Goal: Communication & Community: Share content

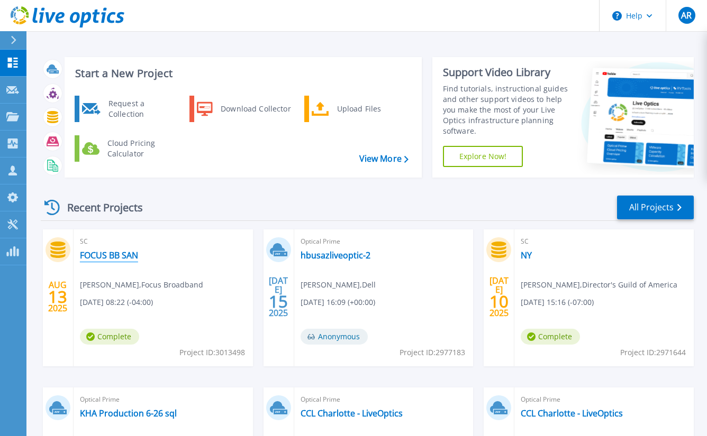
click at [122, 254] on link "FOCUS BB SAN" at bounding box center [109, 255] width 58 height 11
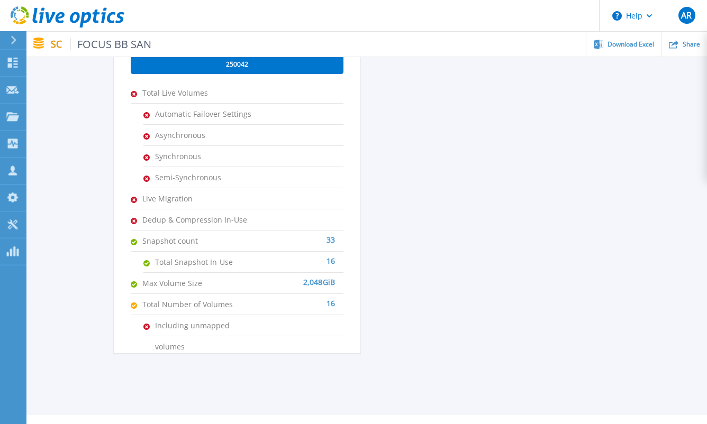
scroll to position [703, 0]
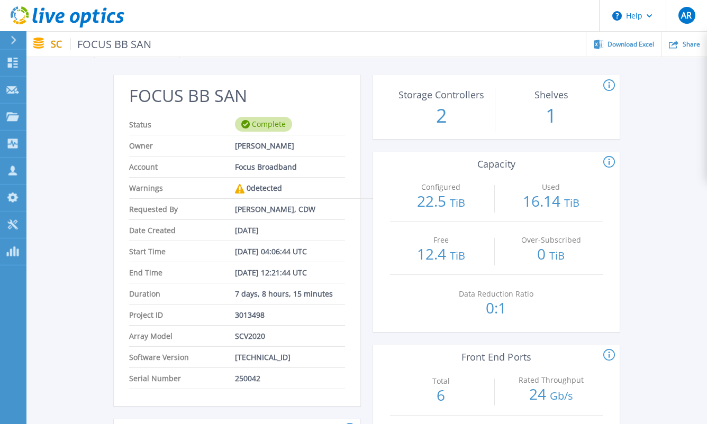
scroll to position [0, 0]
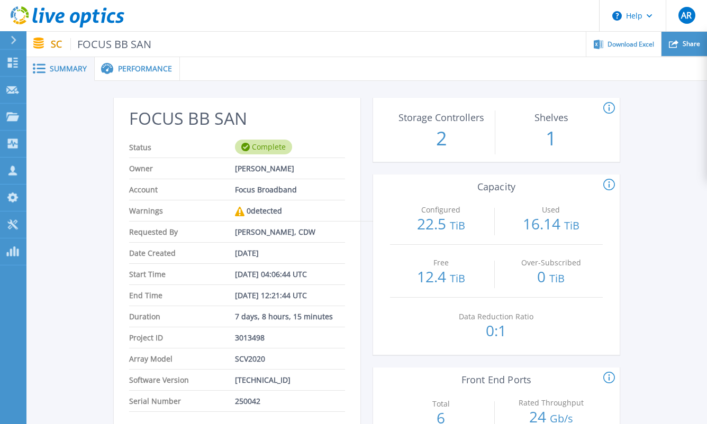
click at [678, 49] on div "Share" at bounding box center [684, 44] width 46 height 25
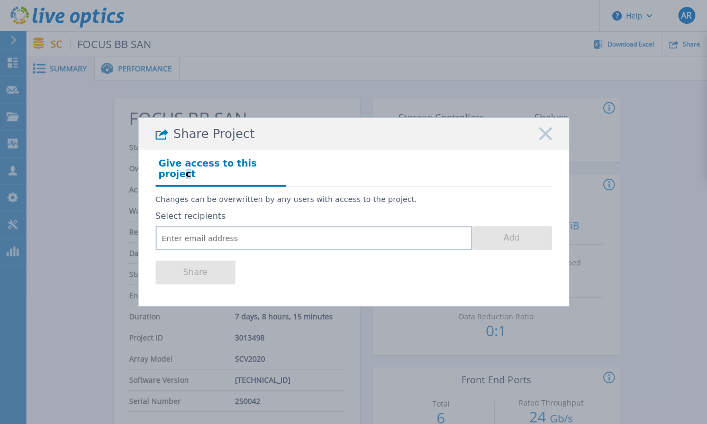
click at [257, 178] on h4 "Give access to this project" at bounding box center [221, 171] width 131 height 32
click at [228, 218] on div "Select recipients Add" at bounding box center [354, 231] width 396 height 39
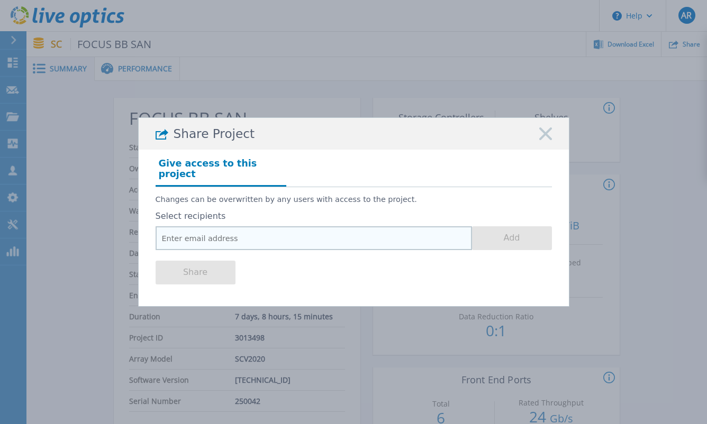
drag, startPoint x: 224, startPoint y: 233, endPoint x: 239, endPoint y: 238, distance: 15.6
click at [224, 233] on input "email" at bounding box center [314, 238] width 316 height 24
paste input "[PERSON_NAME][EMAIL_ADDRESS][PERSON_NAME][DOMAIN_NAME]"
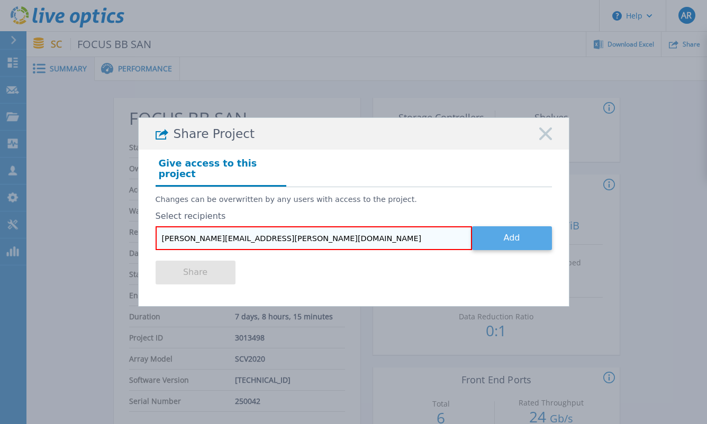
type input "[PERSON_NAME][EMAIL_ADDRESS][PERSON_NAME][DOMAIN_NAME]"
click at [504, 233] on button "Add" at bounding box center [512, 238] width 80 height 24
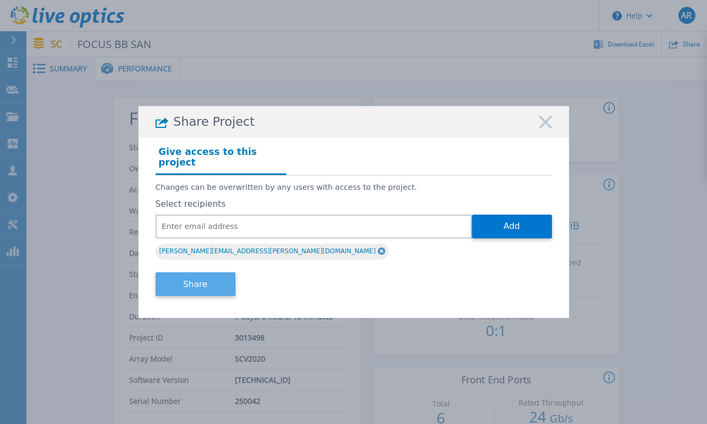
click at [219, 281] on button "Share" at bounding box center [196, 284] width 80 height 24
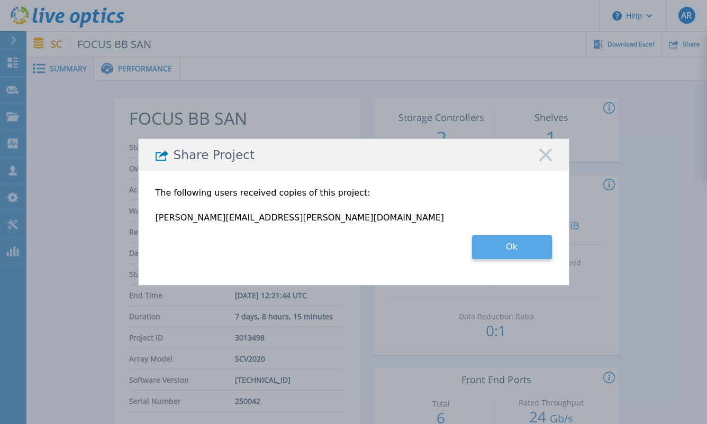
click at [499, 252] on button "Ok" at bounding box center [512, 247] width 80 height 24
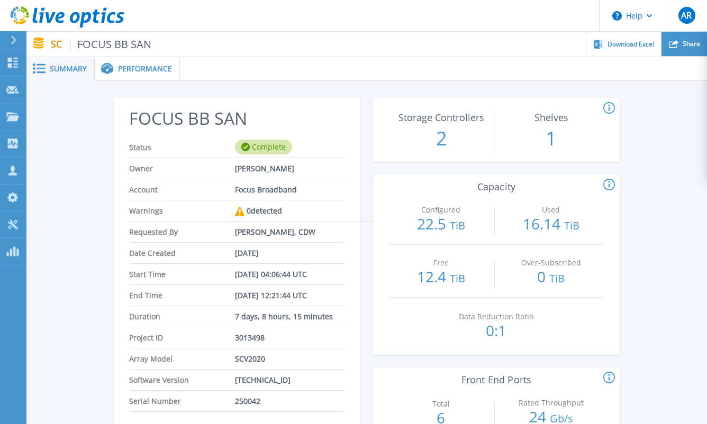
click at [680, 50] on div "Share" at bounding box center [684, 44] width 46 height 25
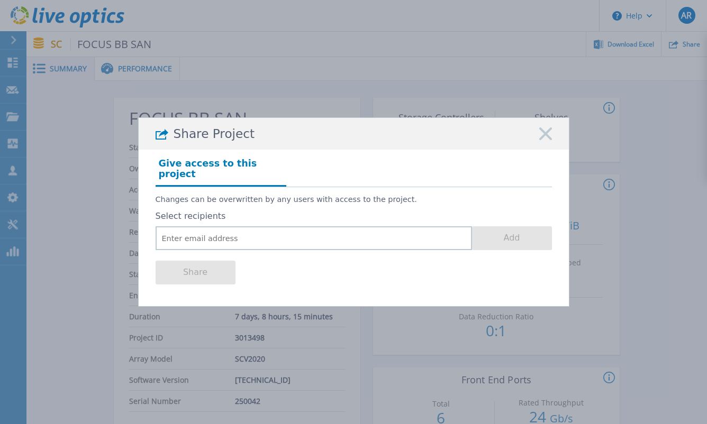
click at [549, 136] on rect at bounding box center [546, 134] width 14 height 14
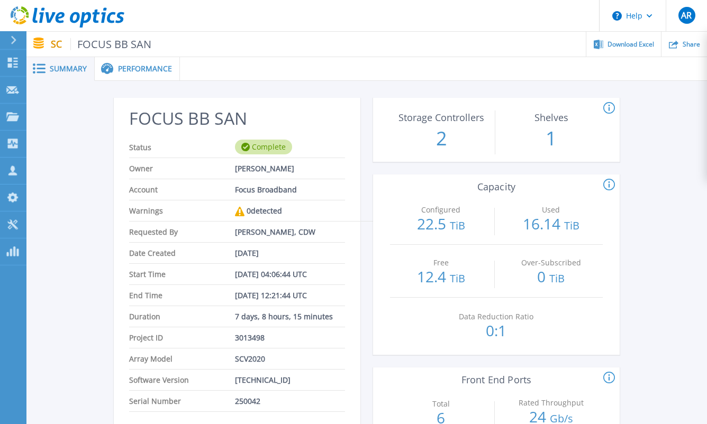
click at [150, 189] on span "Account" at bounding box center [182, 189] width 106 height 21
click at [639, 41] on span "Download Excel" at bounding box center [630, 44] width 47 height 6
